Goal: Task Accomplishment & Management: Manage account settings

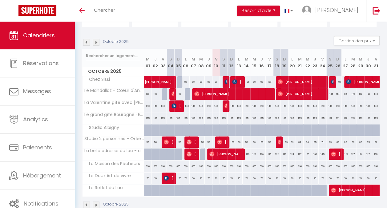
scroll to position [57, 0]
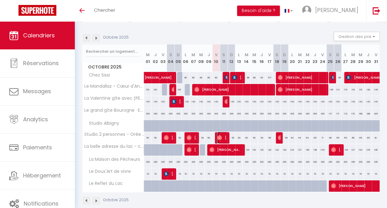
click at [220, 135] on img at bounding box center [219, 137] width 5 height 5
select select "OK"
select select "0"
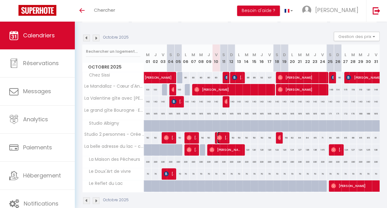
select select "1"
select select
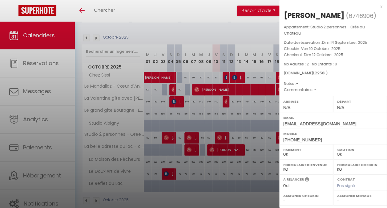
click at [378, 8] on div "x" at bounding box center [330, 6] width 103 height 7
